Goal: Information Seeking & Learning: Learn about a topic

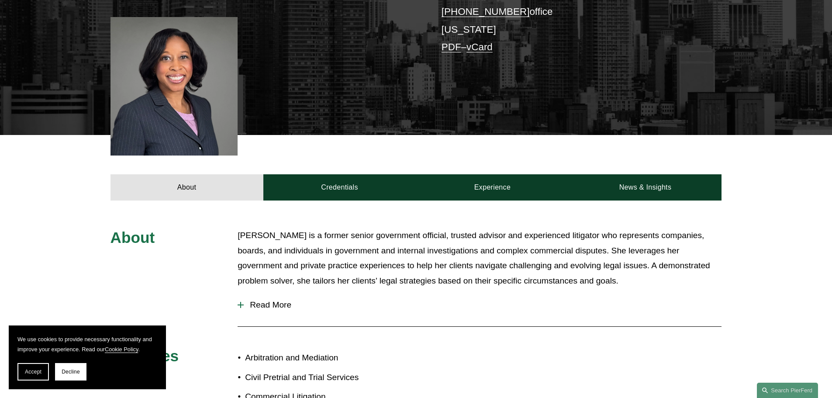
scroll to position [306, 0]
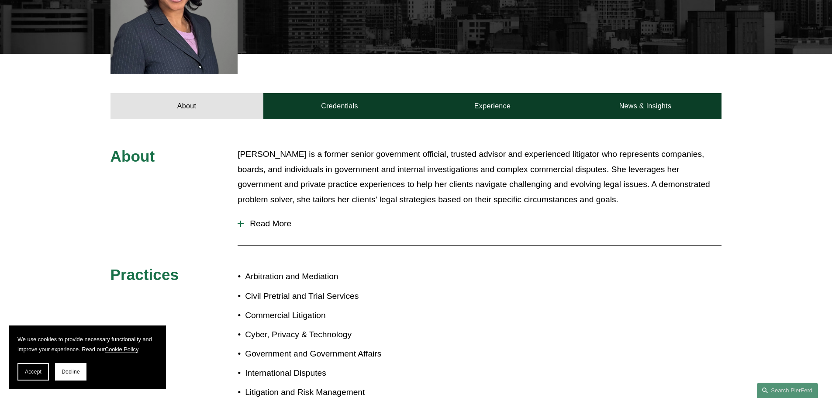
click at [364, 177] on p "[PERSON_NAME] is a former senior government official, trusted advisor and exper…" at bounding box center [480, 177] width 484 height 60
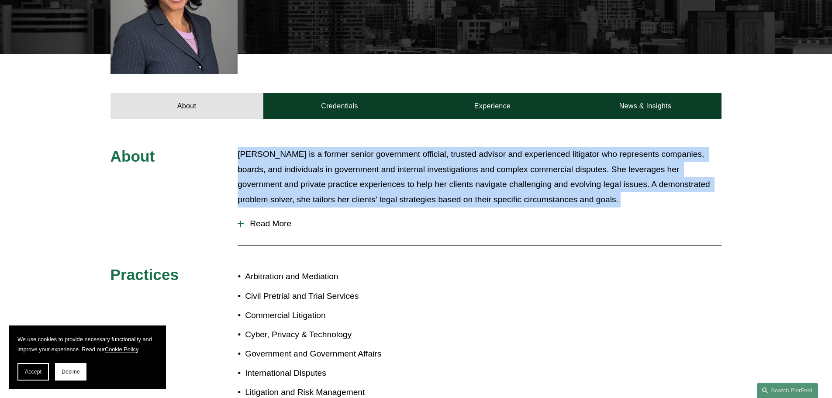
click at [364, 177] on p "[PERSON_NAME] is a former senior government official, trusted advisor and exper…" at bounding box center [480, 177] width 484 height 60
click at [374, 197] on p "[PERSON_NAME] is a former senior government official, trusted advisor and exper…" at bounding box center [480, 177] width 484 height 60
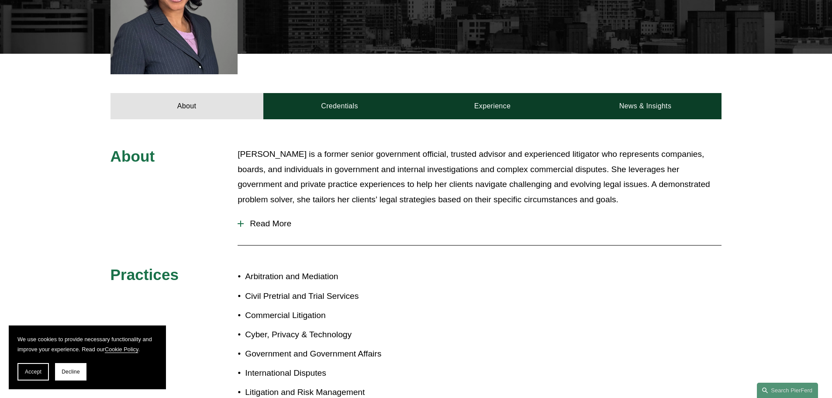
click at [374, 219] on span "Read More" at bounding box center [483, 224] width 478 height 10
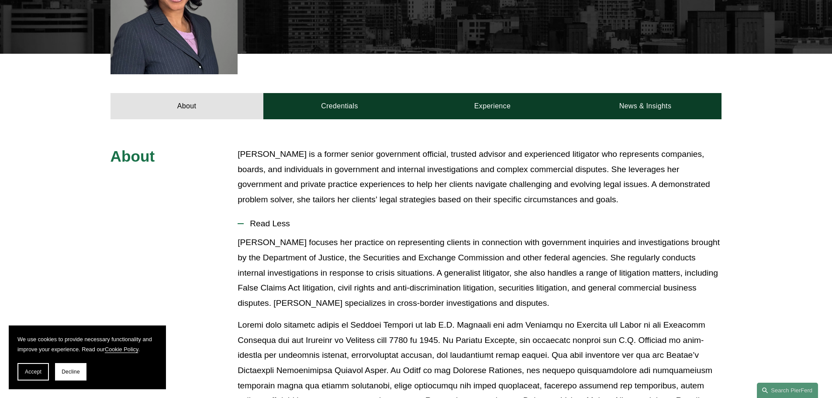
click at [370, 219] on span "Read Less" at bounding box center [483, 224] width 478 height 10
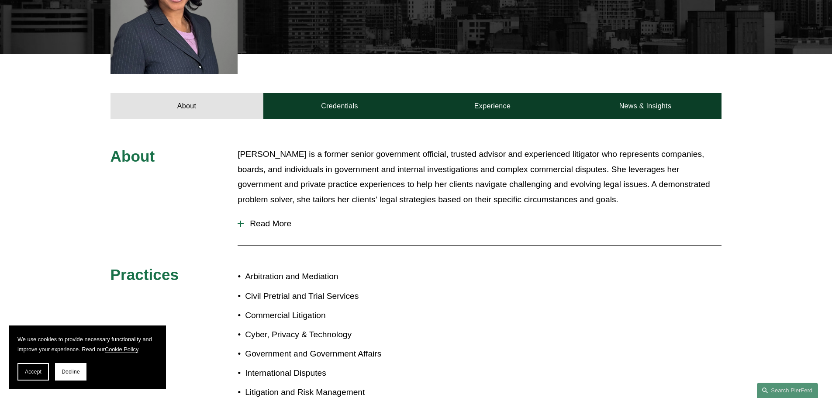
click at [370, 219] on span "Read More" at bounding box center [483, 224] width 478 height 10
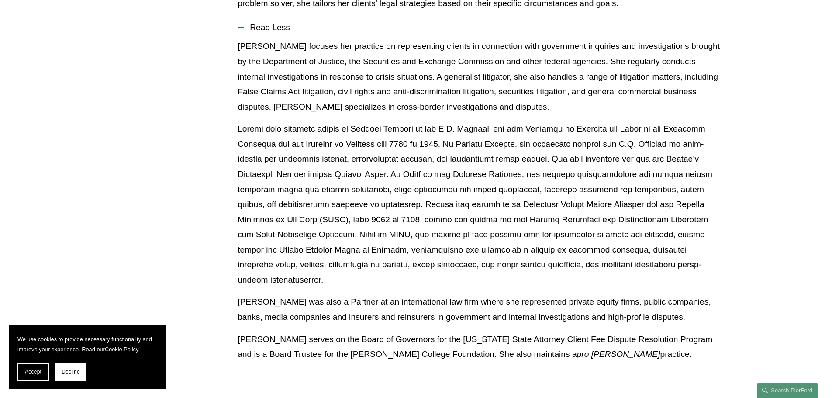
scroll to position [481, 0]
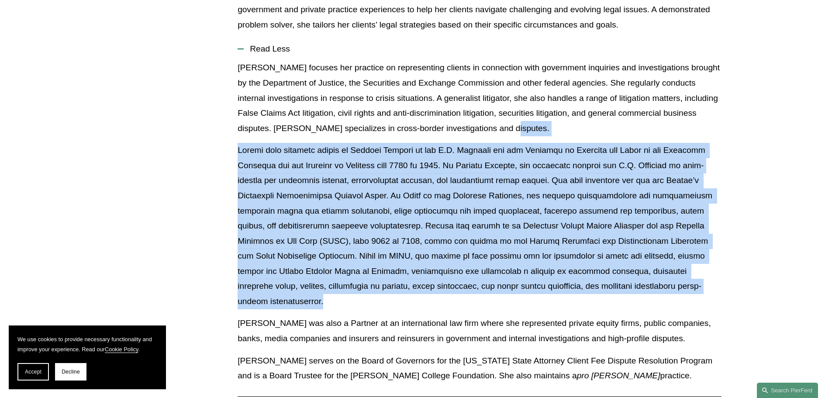
drag, startPoint x: 591, startPoint y: 118, endPoint x: 579, endPoint y: 277, distance: 159.9
click at [579, 277] on div "[PERSON_NAME] focuses her practice on representing clients in connection with g…" at bounding box center [480, 224] width 484 height 329
click at [579, 277] on p at bounding box center [480, 226] width 484 height 166
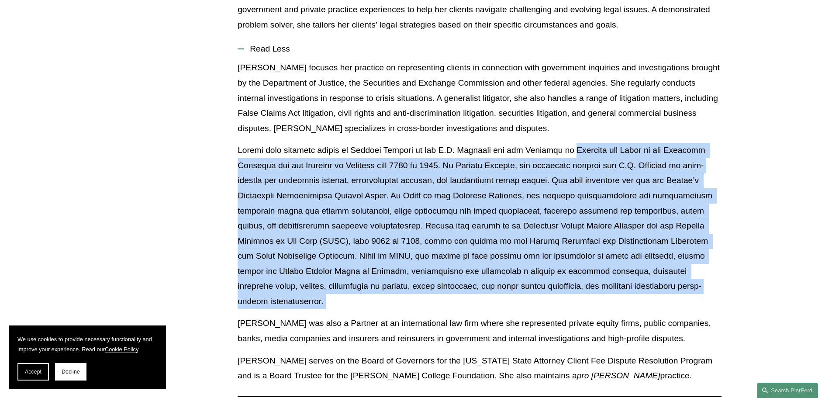
drag, startPoint x: 579, startPoint y: 277, endPoint x: 561, endPoint y: 135, distance: 142.7
click at [561, 143] on p at bounding box center [480, 226] width 484 height 166
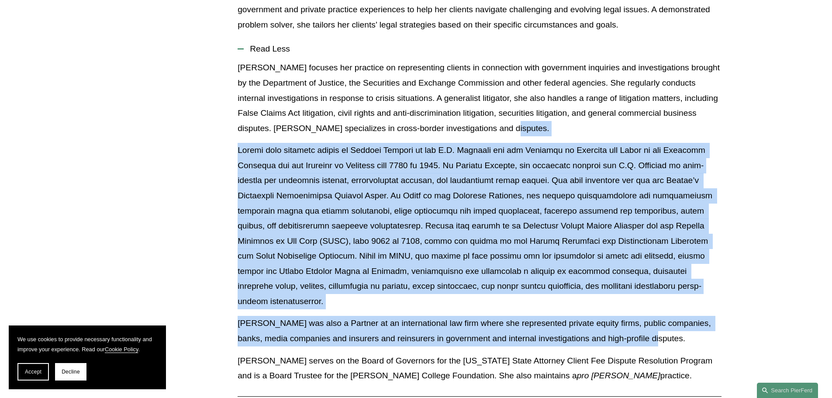
drag, startPoint x: 561, startPoint y: 121, endPoint x: 640, endPoint y: 313, distance: 207.7
click at [639, 313] on div "[PERSON_NAME] focuses her practice on representing clients in connection with g…" at bounding box center [480, 224] width 484 height 329
click at [640, 316] on p "[PERSON_NAME] was also a Partner at an international law firm where she represe…" at bounding box center [480, 331] width 484 height 30
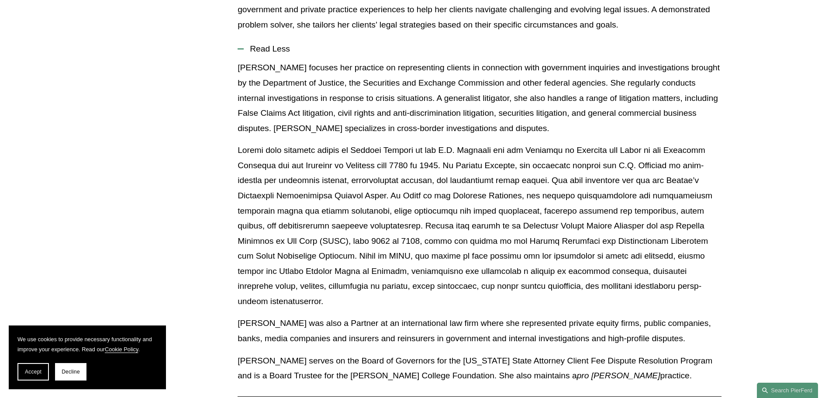
drag, startPoint x: 626, startPoint y: 357, endPoint x: 605, endPoint y: 193, distance: 166.1
click at [605, 193] on div "[PERSON_NAME] focuses her practice on representing clients in connection with g…" at bounding box center [480, 224] width 484 height 329
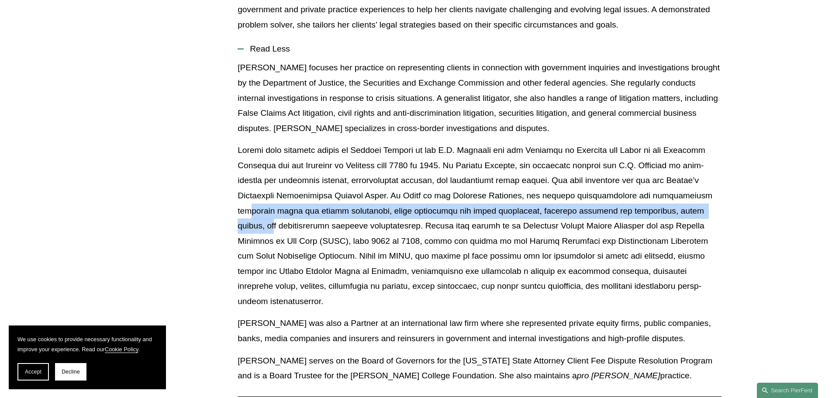
click at [603, 197] on p at bounding box center [480, 226] width 484 height 166
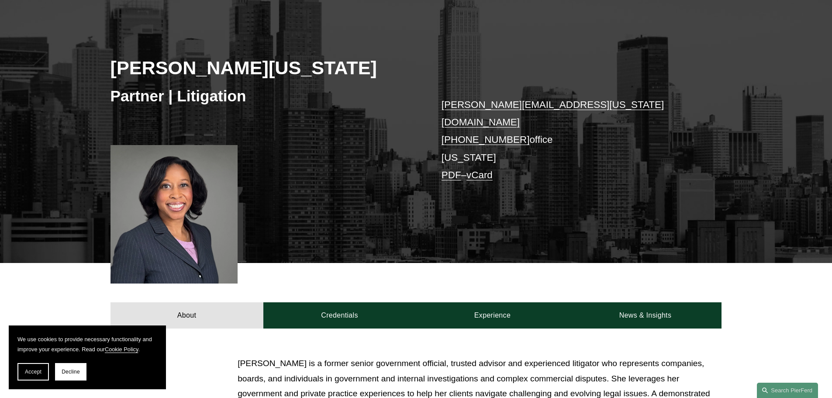
scroll to position [87, 0]
